Goal: Task Accomplishment & Management: Complete application form

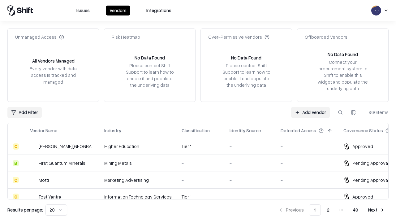
click at [310, 112] on link "Add Vendor" at bounding box center [310, 112] width 39 height 11
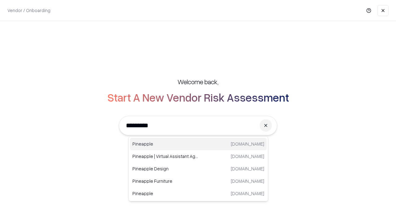
click at [198, 144] on div "Pineapple [DOMAIN_NAME]" at bounding box center [198, 144] width 137 height 12
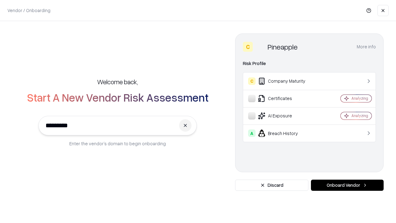
type input "*********"
click at [347, 185] on button "Onboard Vendor" at bounding box center [347, 185] width 73 height 11
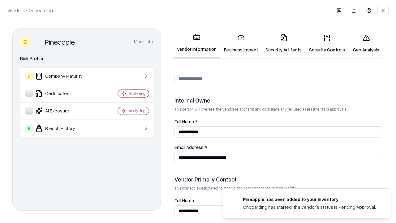
scroll to position [321, 0]
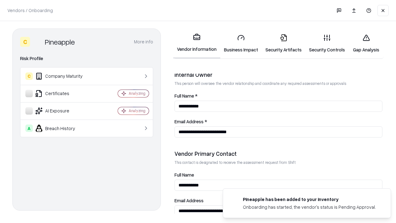
click at [241, 43] on link "Business Impact" at bounding box center [240, 43] width 41 height 29
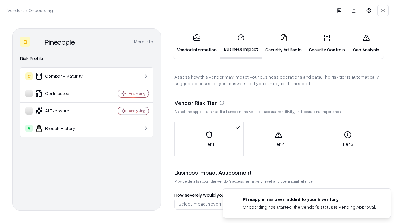
click at [284, 43] on link "Security Artifacts" at bounding box center [284, 43] width 44 height 29
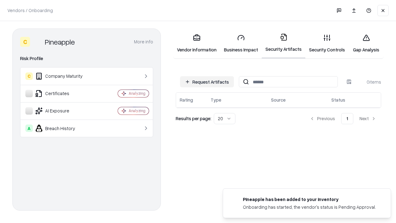
click at [207, 82] on button "Request Artifacts" at bounding box center [207, 81] width 54 height 11
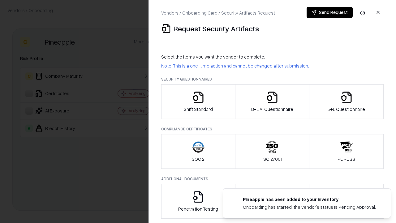
click at [198, 102] on icon "button" at bounding box center [198, 97] width 12 height 12
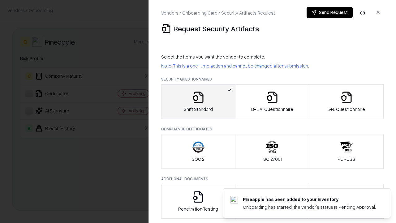
click at [330, 12] on button "Send Request" at bounding box center [330, 12] width 46 height 11
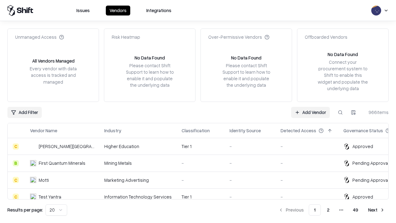
click at [340, 112] on button at bounding box center [340, 112] width 11 height 11
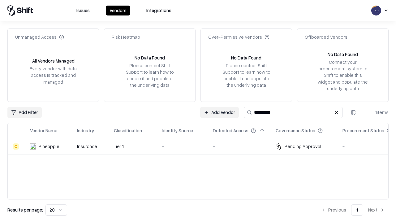
type input "*********"
click at [202, 146] on div "-" at bounding box center [182, 146] width 41 height 6
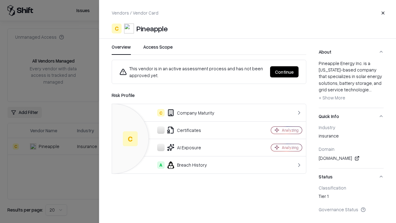
click at [284, 72] on button "Continue" at bounding box center [284, 71] width 28 height 11
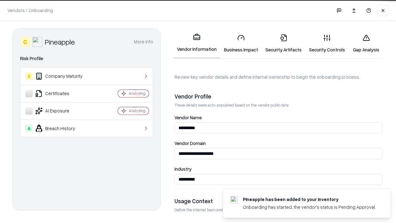
click at [284, 43] on link "Security Artifacts" at bounding box center [284, 43] width 44 height 29
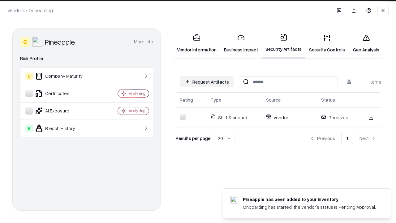
click at [366, 43] on link "Gap Analysis" at bounding box center [366, 43] width 35 height 29
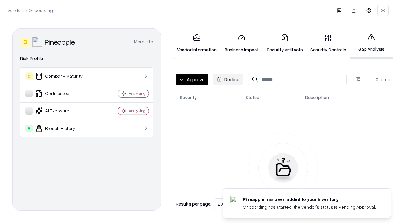
click at [192, 79] on button "Approve" at bounding box center [192, 79] width 32 height 11
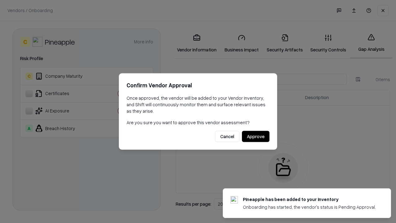
click at [256, 136] on button "Approve" at bounding box center [256, 136] width 28 height 11
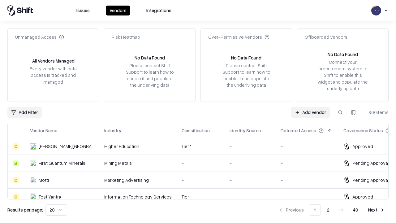
type input "*********"
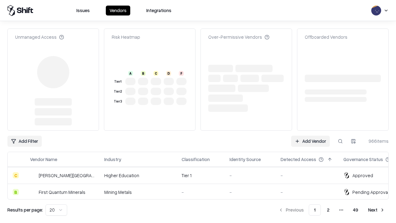
click at [310, 136] on link "Add Vendor" at bounding box center [310, 141] width 39 height 11
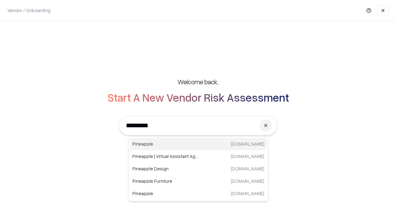
click at [198, 144] on div "Pineapple pineappleenergy.com" at bounding box center [198, 144] width 137 height 12
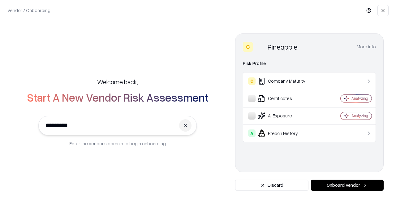
type input "*********"
click at [347, 185] on button "Onboard Vendor" at bounding box center [347, 185] width 73 height 11
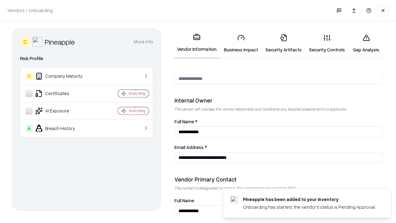
scroll to position [321, 0]
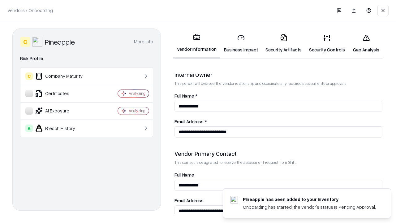
click at [366, 43] on link "Gap Analysis" at bounding box center [366, 43] width 35 height 29
